Goal: Check status: Check status

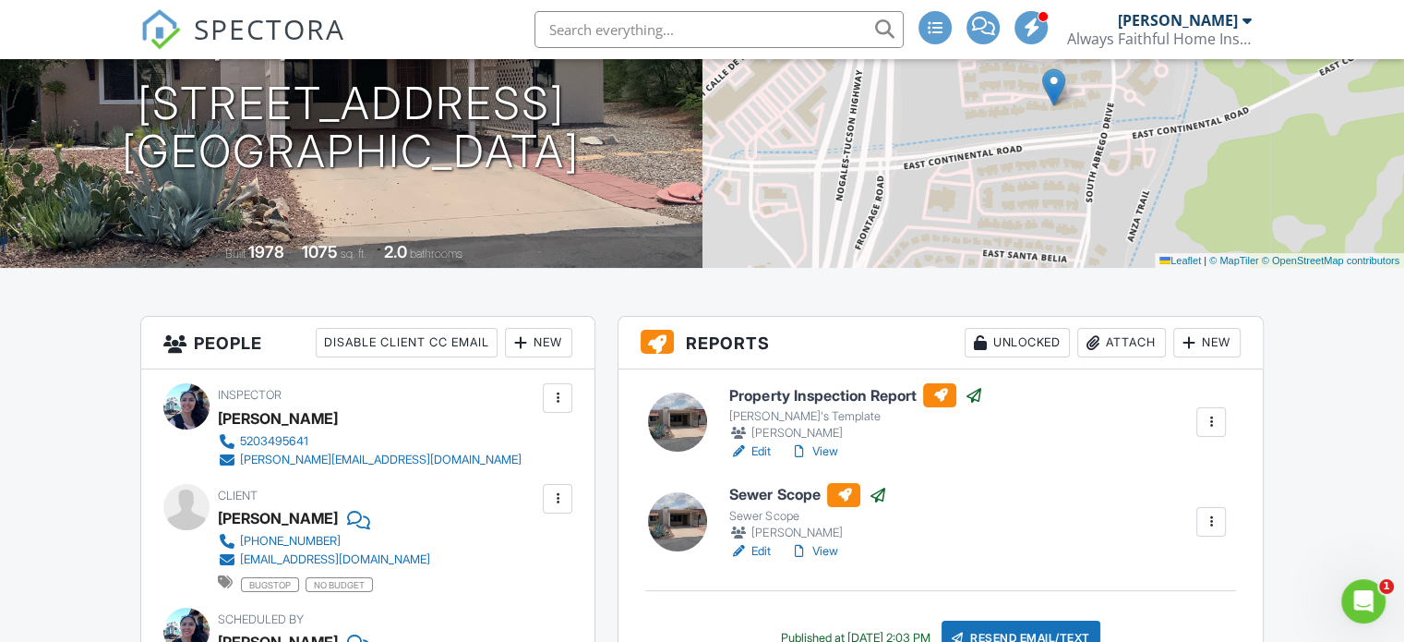
scroll to position [277, 0]
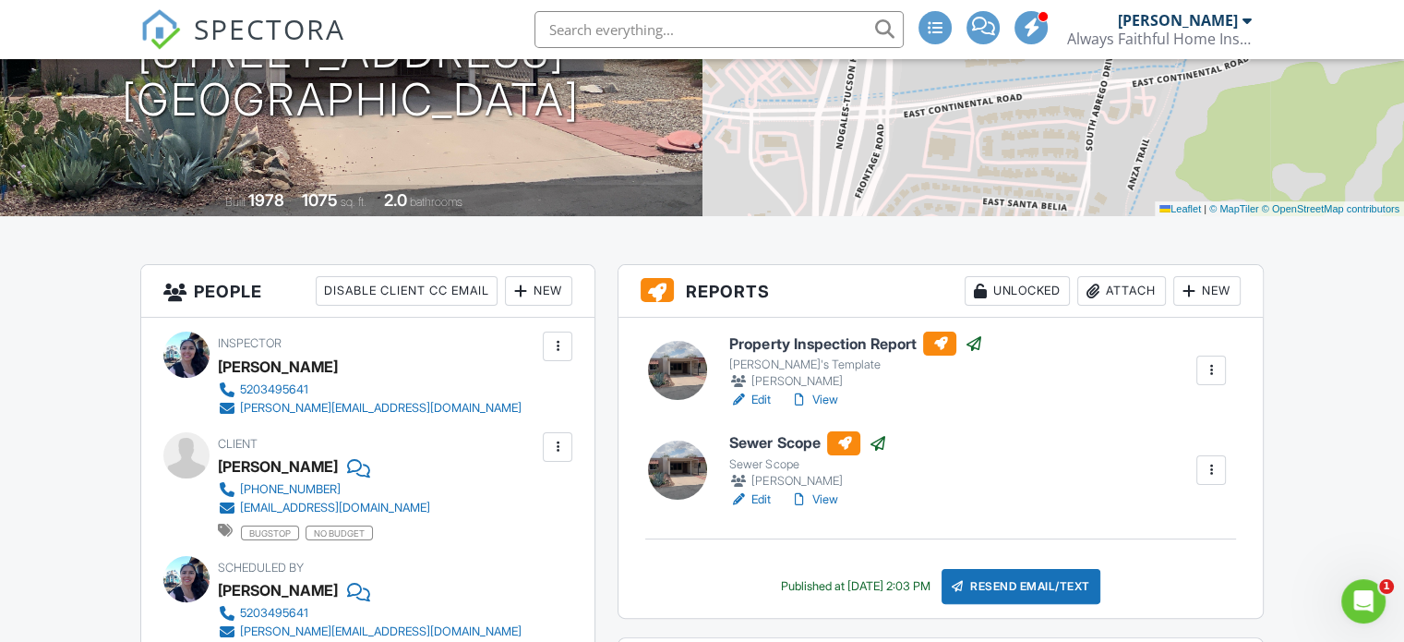
click at [825, 399] on link "View" at bounding box center [813, 400] width 48 height 18
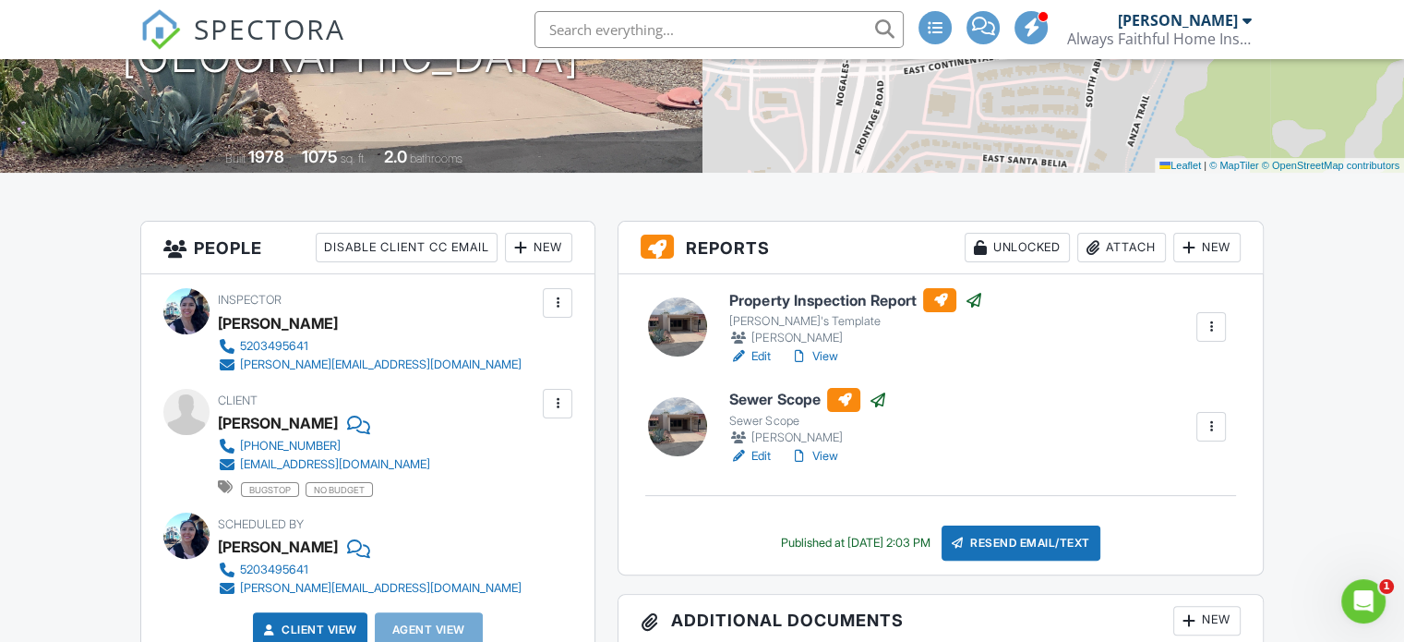
scroll to position [317, 0]
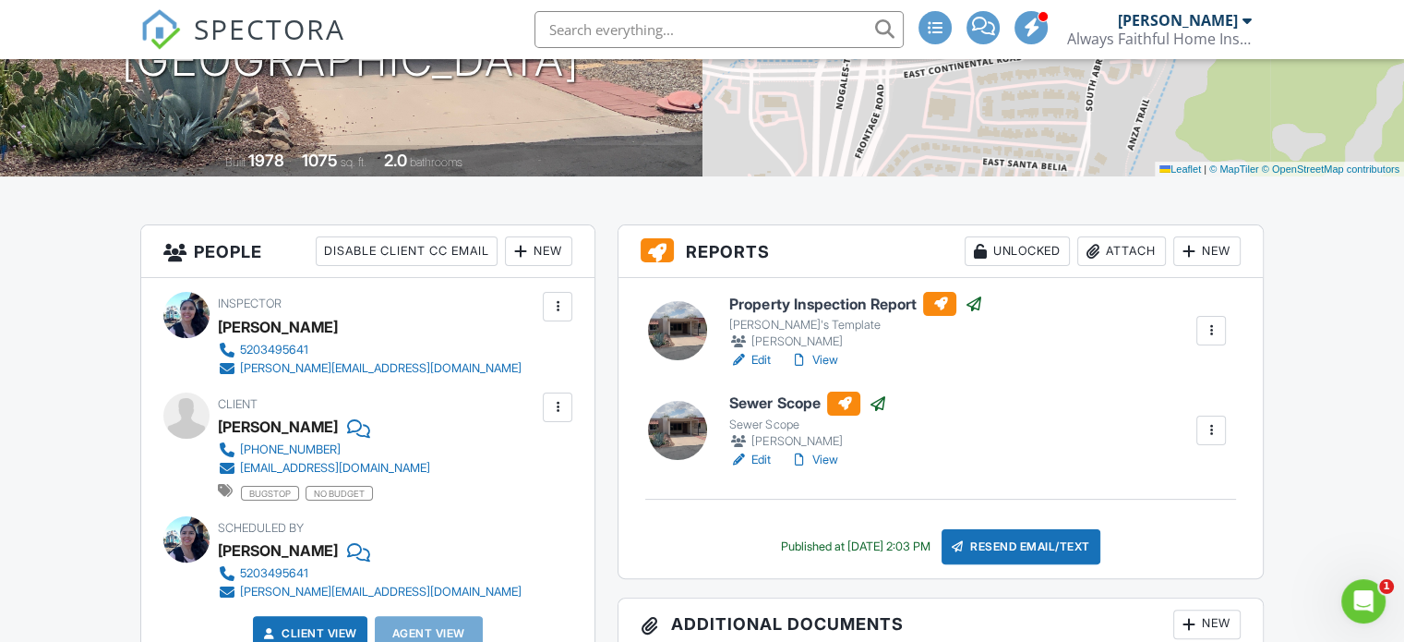
click at [832, 453] on link "View" at bounding box center [813, 460] width 48 height 18
